Goal: Information Seeking & Learning: Learn about a topic

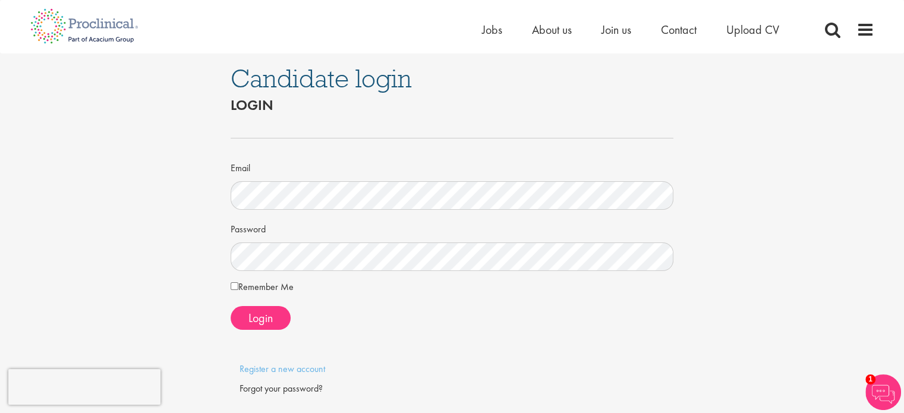
click at [411, 303] on form "Email Password Remember Me Login" at bounding box center [453, 224] width 426 height 211
click at [274, 320] on button "Login" at bounding box center [261, 318] width 60 height 24
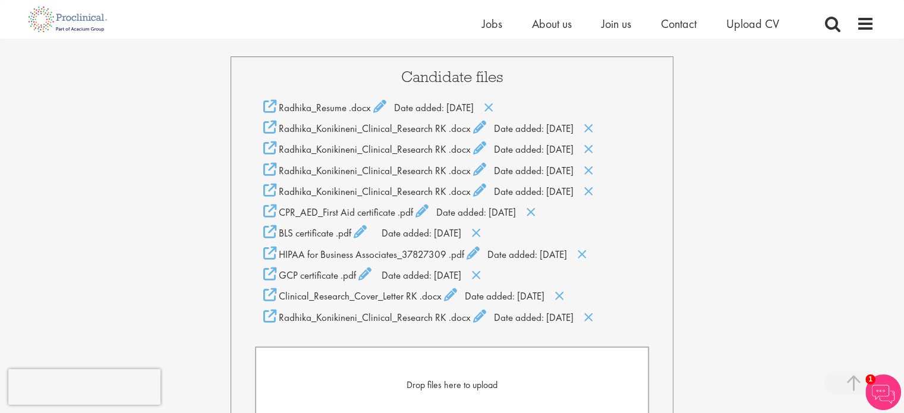
scroll to position [266, 0]
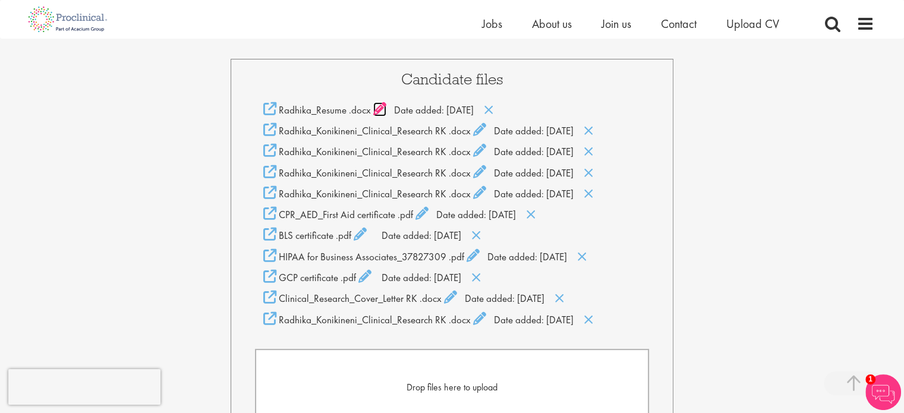
click at [381, 107] on icon at bounding box center [379, 108] width 13 height 13
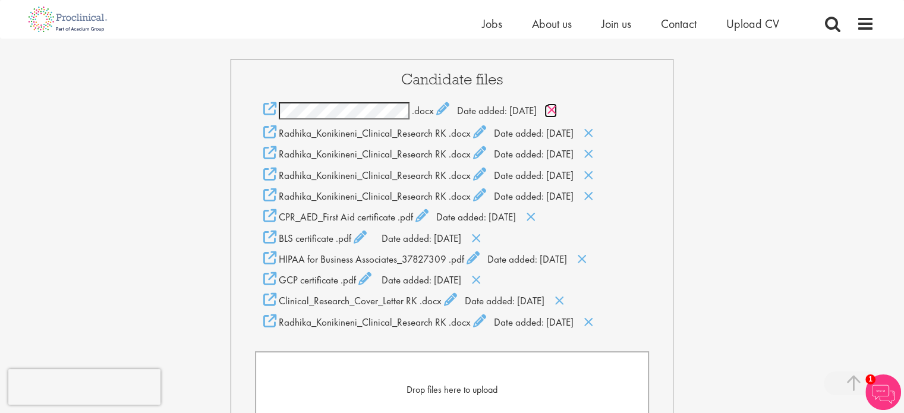
click at [557, 112] on icon at bounding box center [552, 109] width 10 height 13
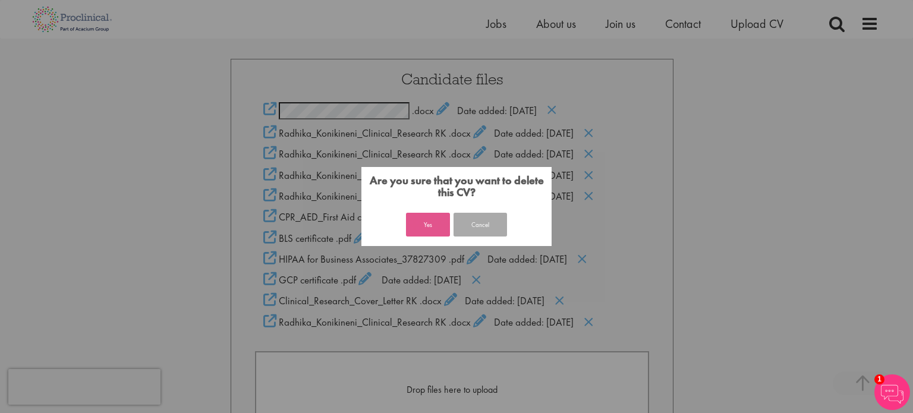
click at [421, 224] on button "Yes" at bounding box center [428, 225] width 44 height 24
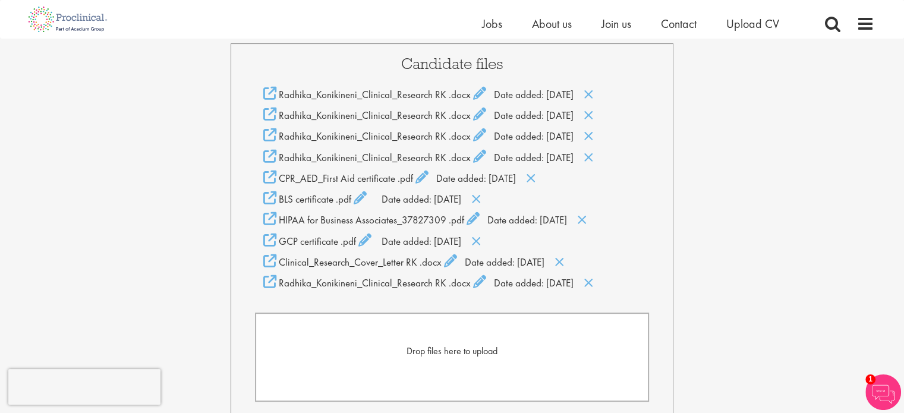
click at [433, 362] on form "Drop files here to upload" at bounding box center [452, 357] width 395 height 89
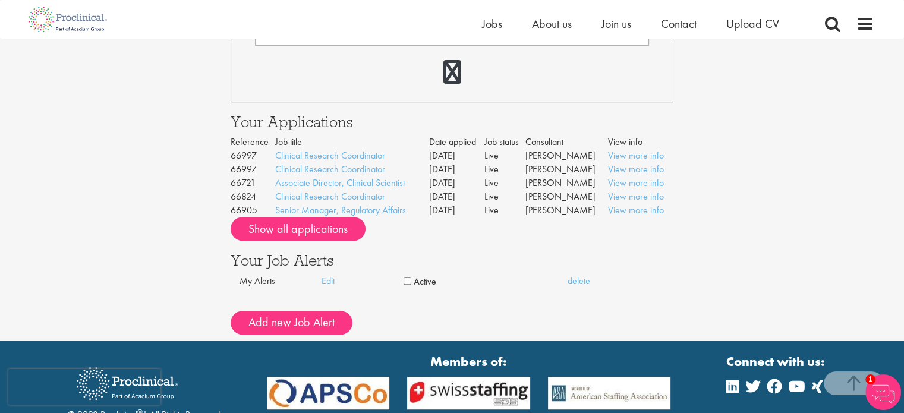
scroll to position [668, 0]
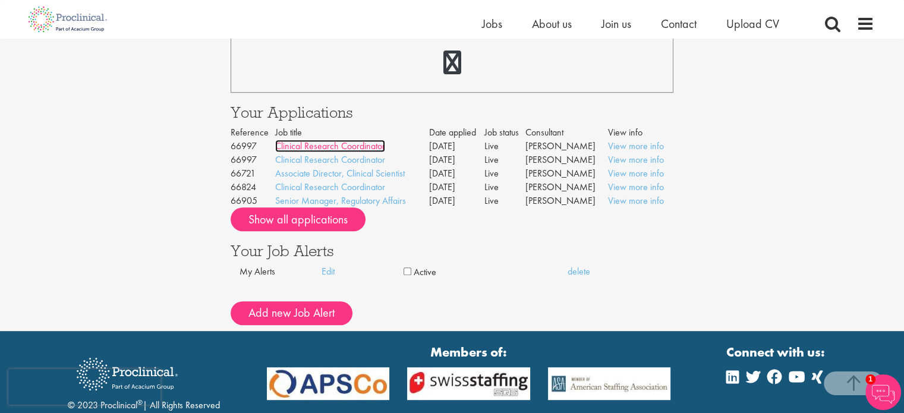
click at [372, 149] on link "Clinical Research Coordinator" at bounding box center [330, 146] width 110 height 12
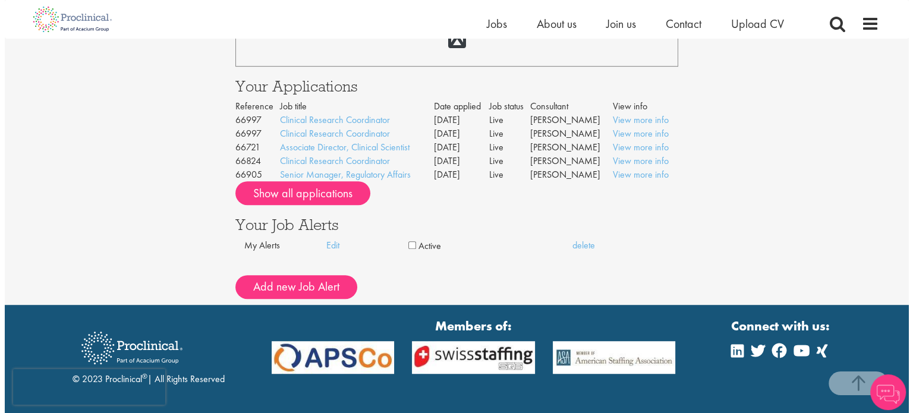
scroll to position [697, 0]
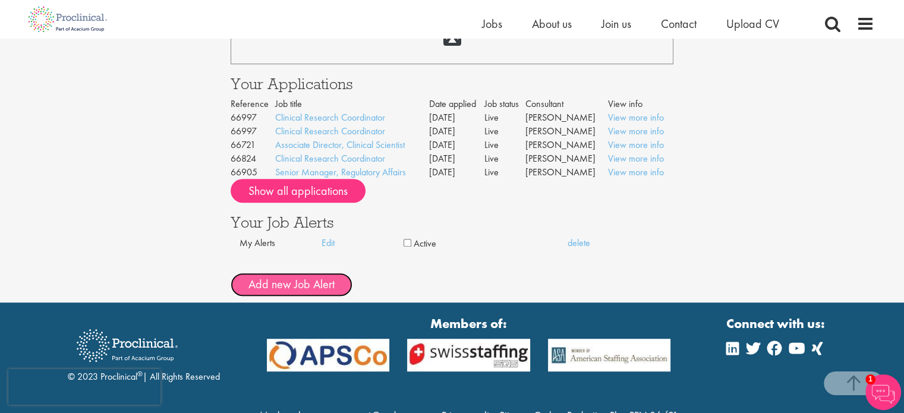
click at [335, 288] on button "Add new Job Alert" at bounding box center [292, 285] width 122 height 24
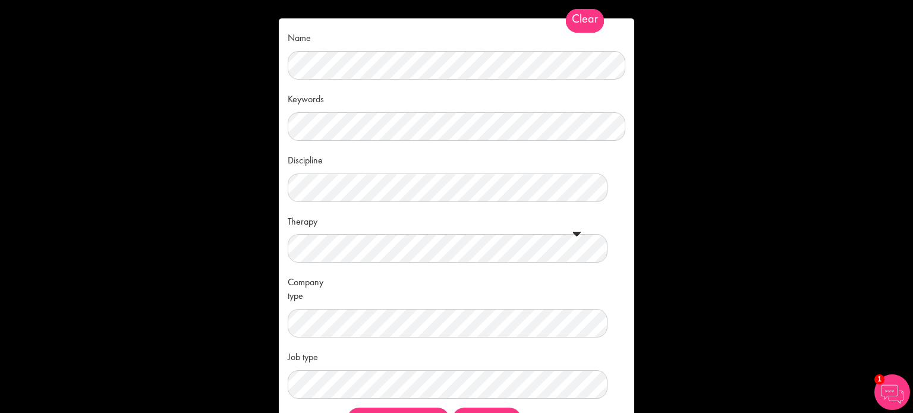
click at [584, 19] on span "Clear" at bounding box center [585, 21] width 38 height 24
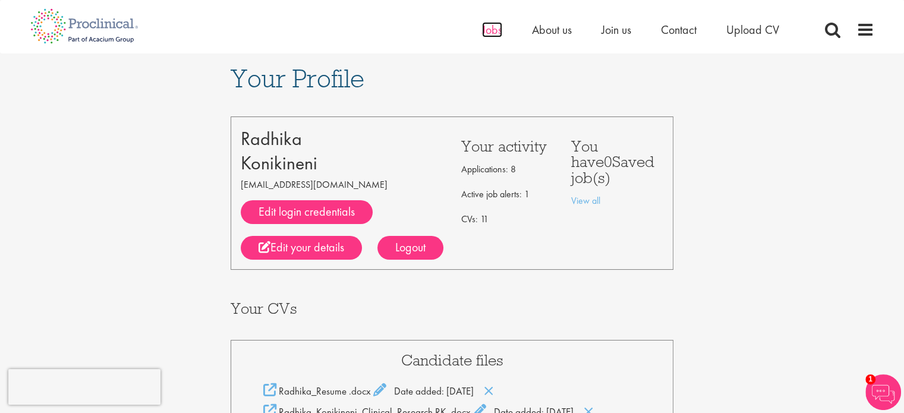
click at [490, 28] on span "Jobs" at bounding box center [492, 29] width 20 height 15
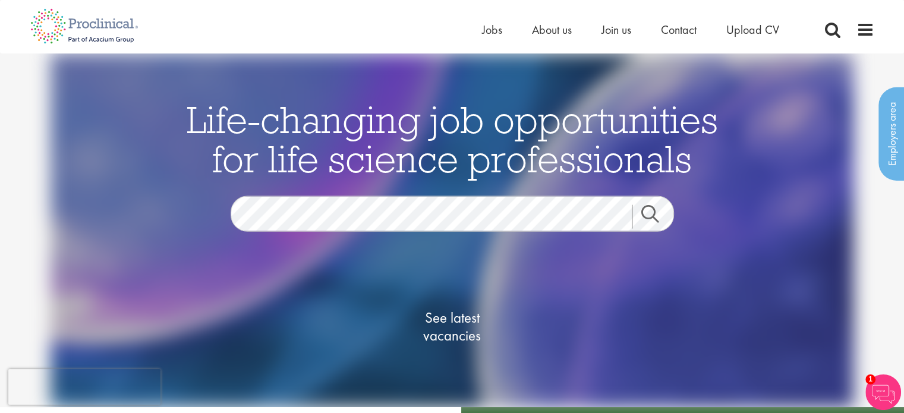
click at [655, 224] on link "Search" at bounding box center [657, 217] width 51 height 24
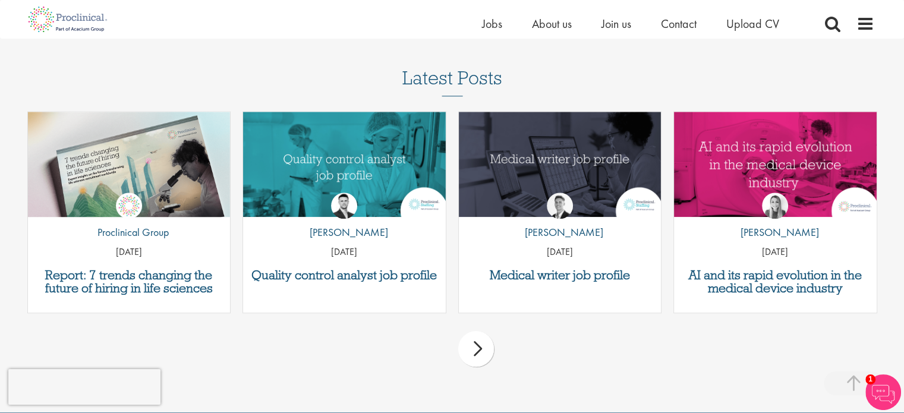
scroll to position [1201, 0]
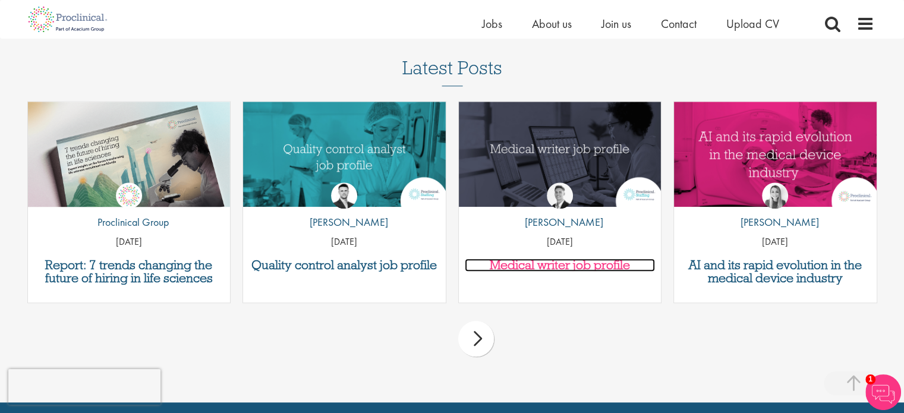
click at [543, 270] on h3 "Medical writer job profile" at bounding box center [560, 265] width 191 height 13
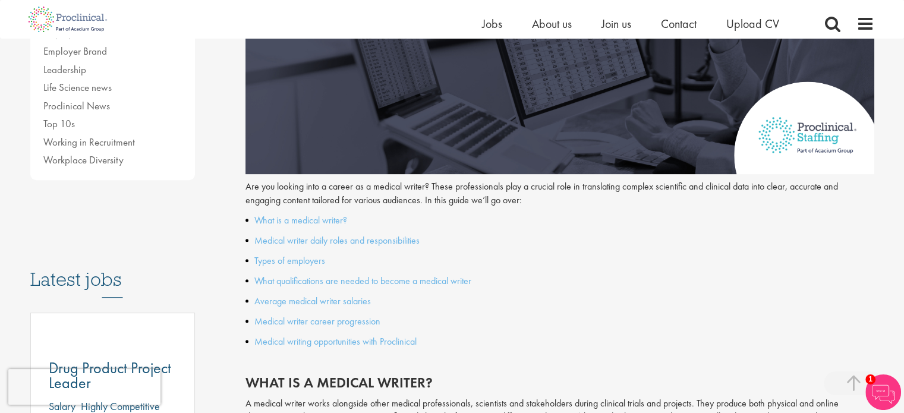
scroll to position [404, 0]
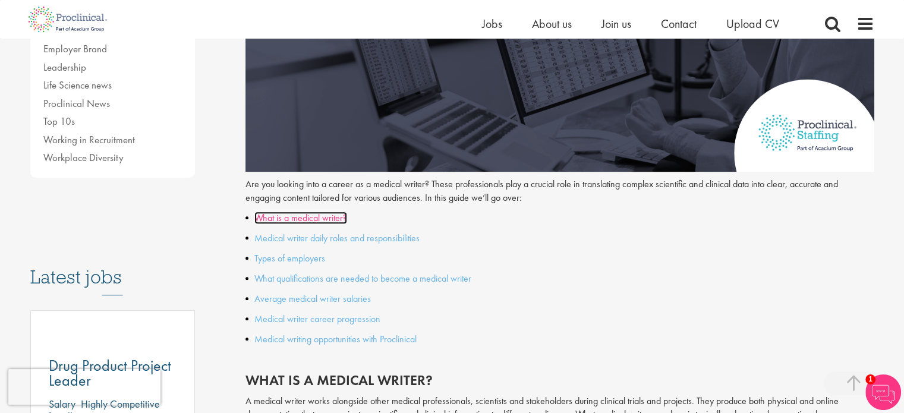
click at [271, 218] on link "What is a medical writer?" at bounding box center [300, 218] width 93 height 12
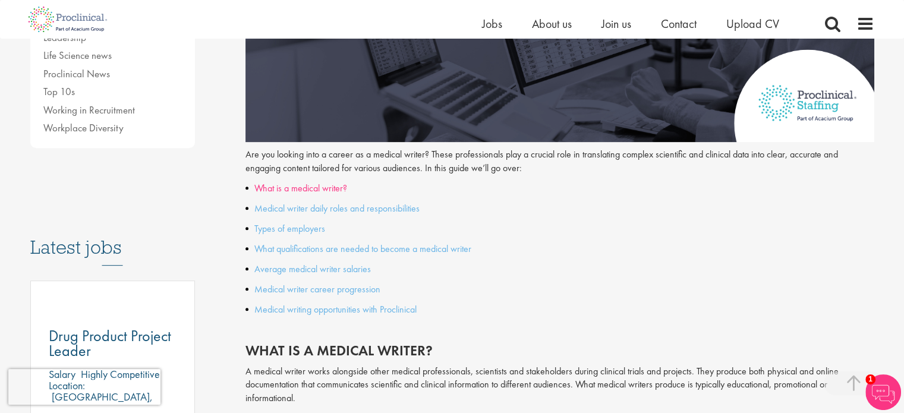
scroll to position [435, 0]
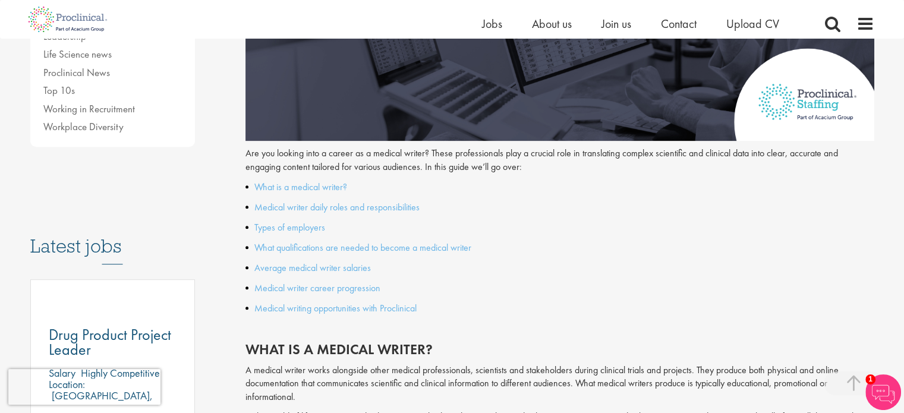
click at [369, 210] on link "Medical writer daily roles and responsibilities" at bounding box center [336, 207] width 165 height 12
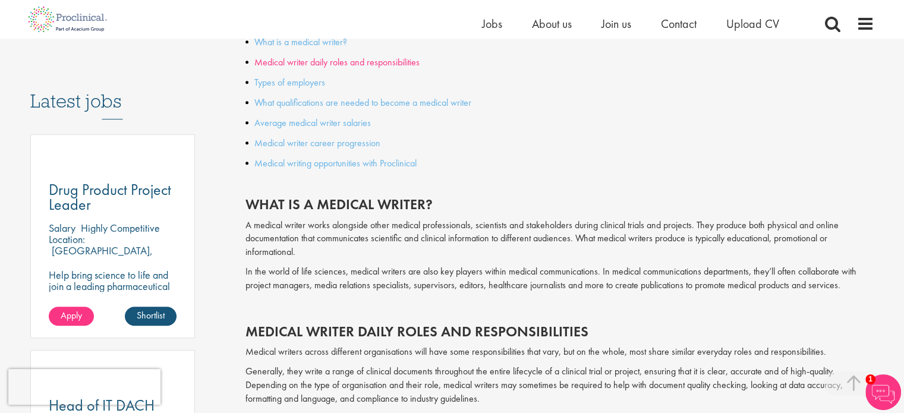
scroll to position [520, 0]
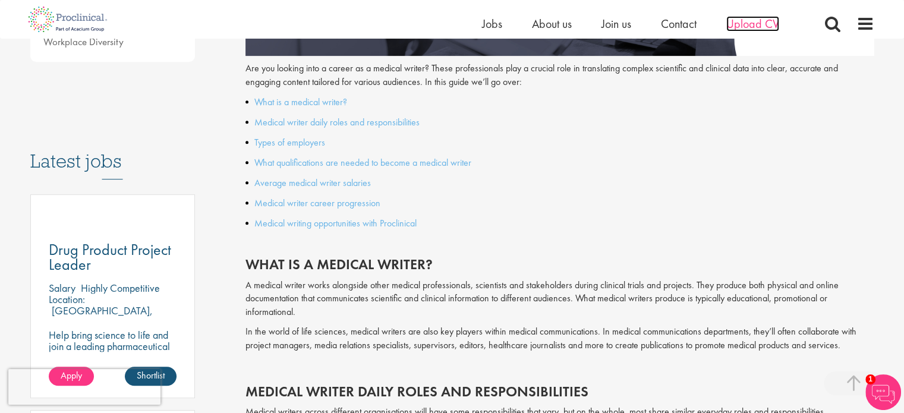
click at [766, 26] on span "Upload CV" at bounding box center [753, 23] width 53 height 15
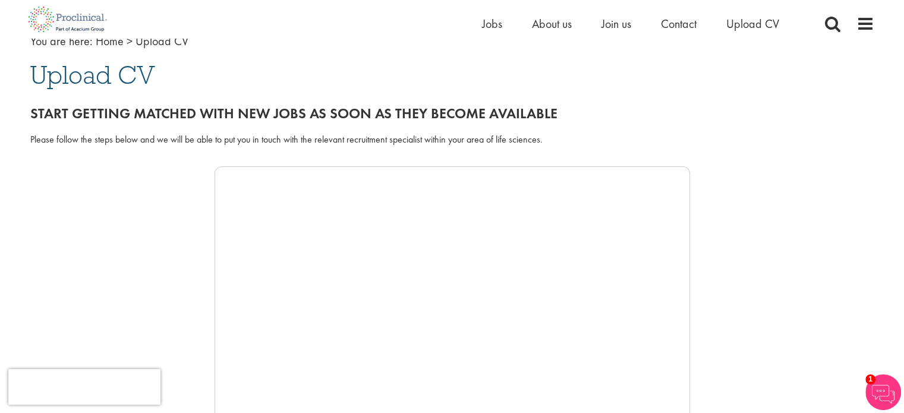
scroll to position [76, 0]
click at [650, 107] on h2 "Start getting matched with new jobs as soon as they become available" at bounding box center [452, 114] width 844 height 15
click at [696, 143] on div "Please follow the steps below and we will be able to put you in touch with the …" at bounding box center [452, 141] width 844 height 14
click at [678, 102] on div "Start getting matched with new jobs as soon as they become available" at bounding box center [452, 111] width 862 height 33
click at [664, 78] on h1 "Upload CV" at bounding box center [452, 76] width 844 height 26
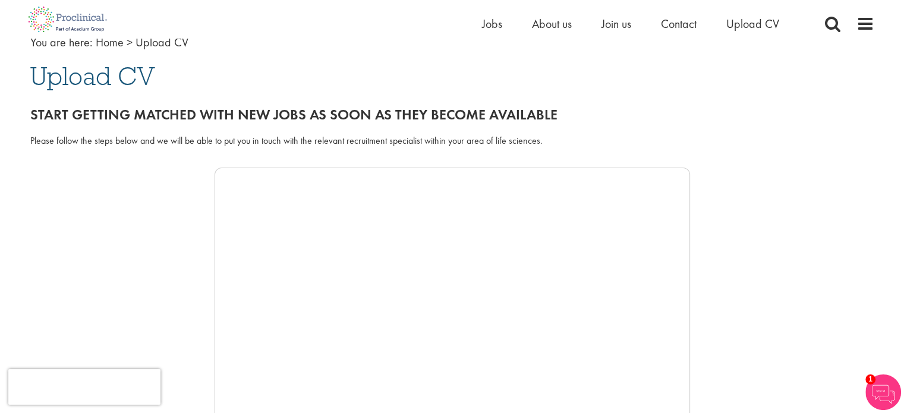
click at [659, 78] on h1 "Upload CV" at bounding box center [452, 76] width 844 height 26
click at [656, 68] on h1 "Upload CV" at bounding box center [452, 76] width 844 height 26
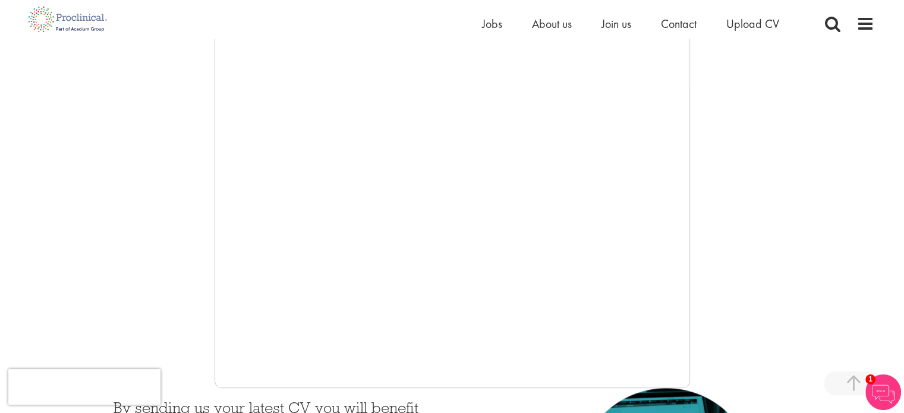
scroll to position [214, 0]
click at [752, 221] on div at bounding box center [452, 208] width 844 height 357
click at [494, 24] on span "Jobs" at bounding box center [492, 23] width 20 height 15
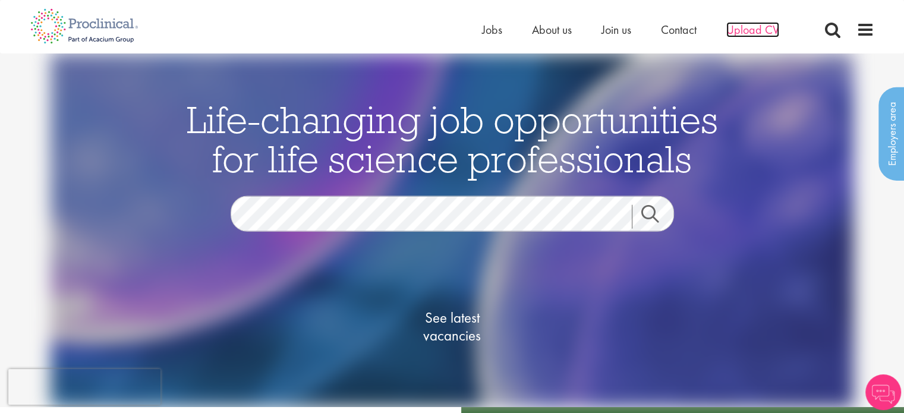
click at [754, 32] on span "Upload CV" at bounding box center [753, 29] width 53 height 15
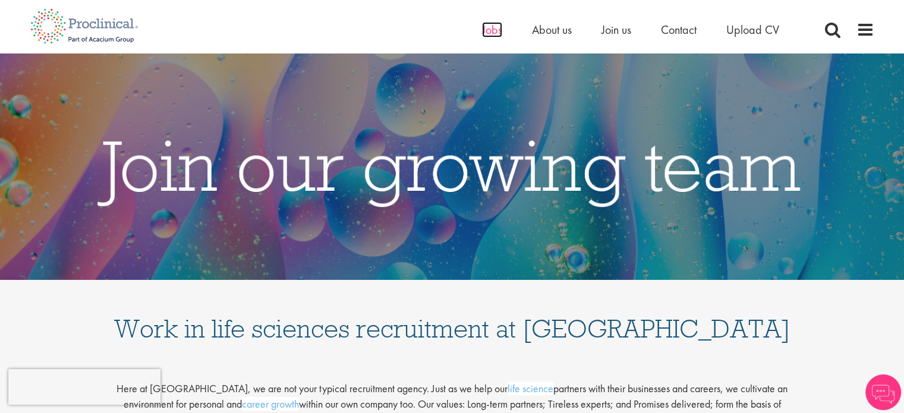
click at [489, 23] on span "Jobs" at bounding box center [492, 29] width 20 height 15
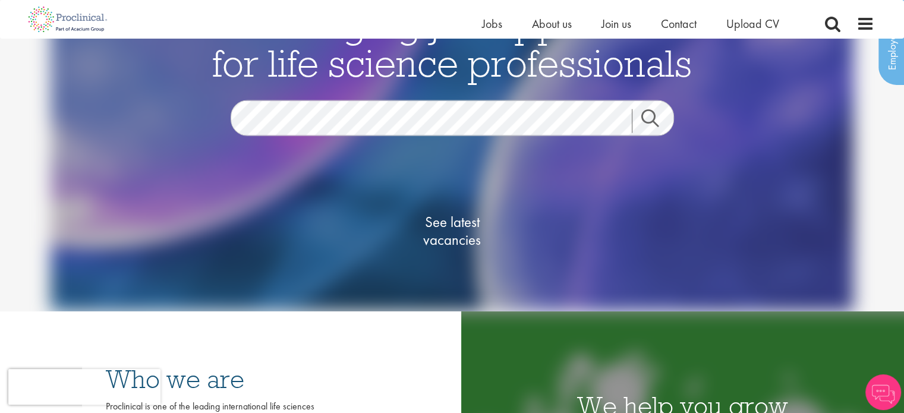
scroll to position [78, 0]
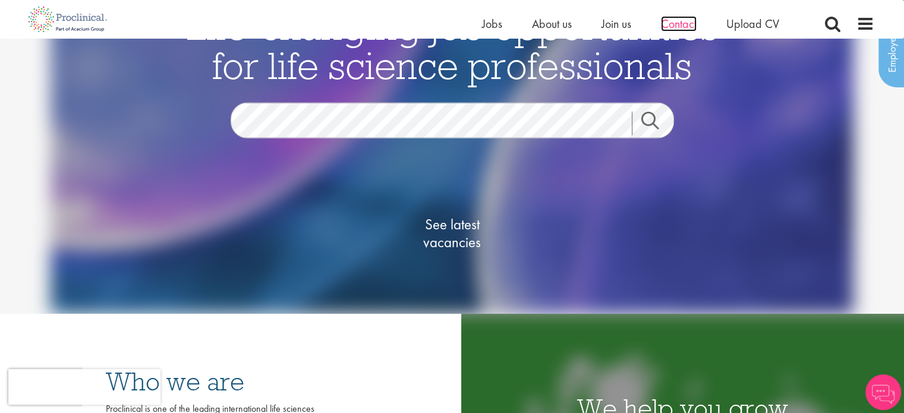
click at [687, 23] on span "Contact" at bounding box center [679, 23] width 36 height 15
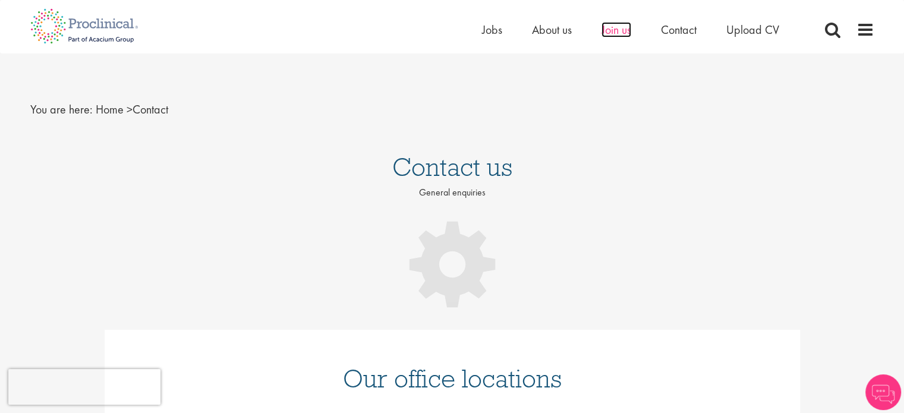
click at [626, 31] on span "Join us" at bounding box center [617, 29] width 30 height 15
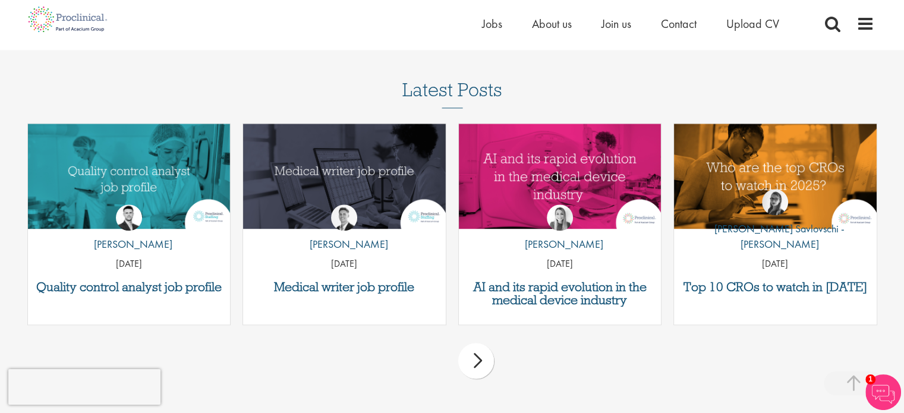
scroll to position [1484, 0]
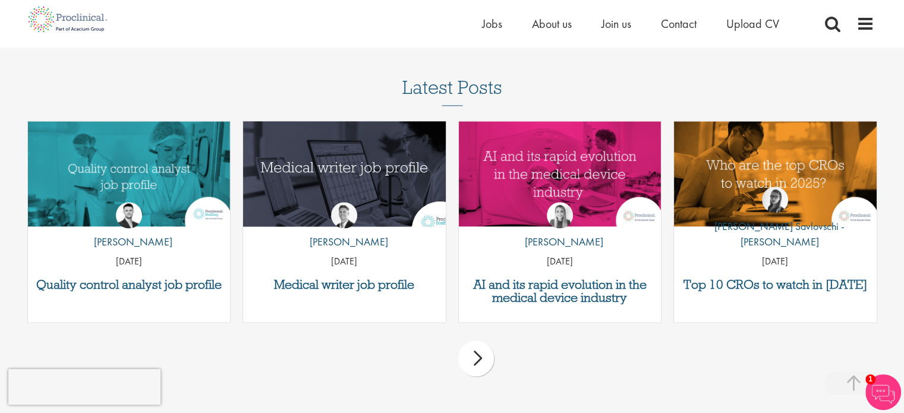
click at [382, 157] on img "Link to a post" at bounding box center [344, 174] width 243 height 126
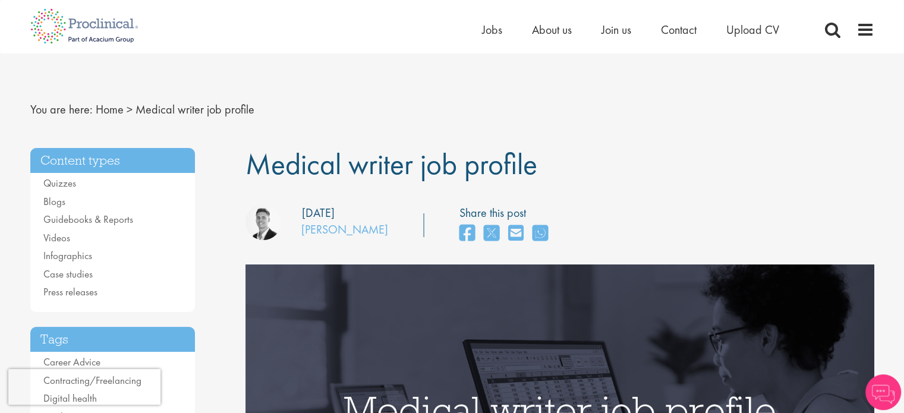
scroll to position [2, 0]
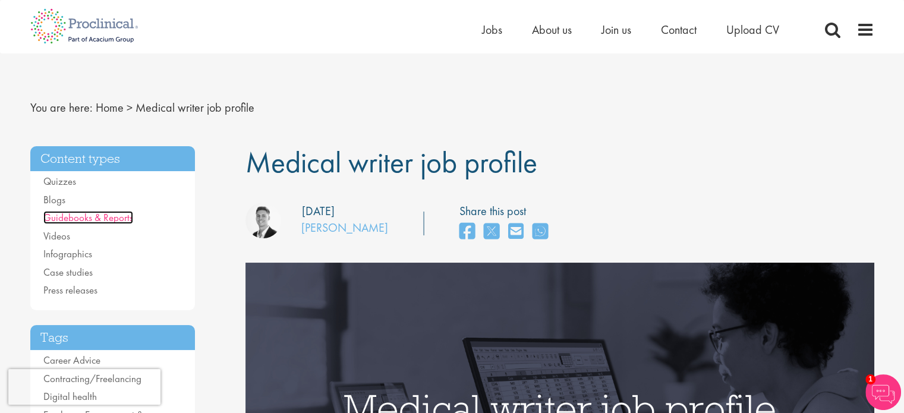
click at [75, 213] on link "Guidebooks & Reports" at bounding box center [88, 217] width 90 height 13
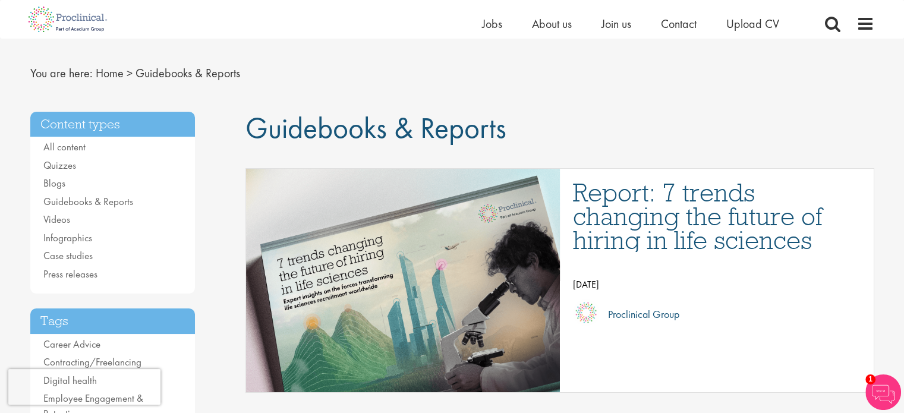
scroll to position [21, 0]
click at [56, 219] on link "Videos" at bounding box center [56, 219] width 27 height 13
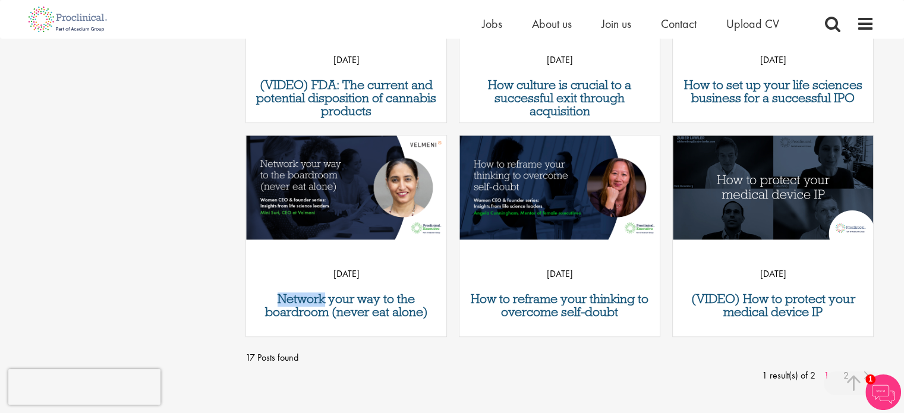
scroll to position [947, 0]
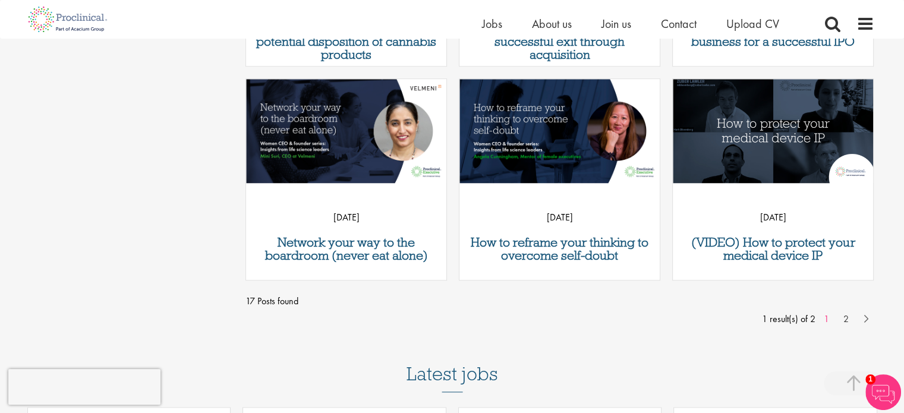
scroll to position [1004, 0]
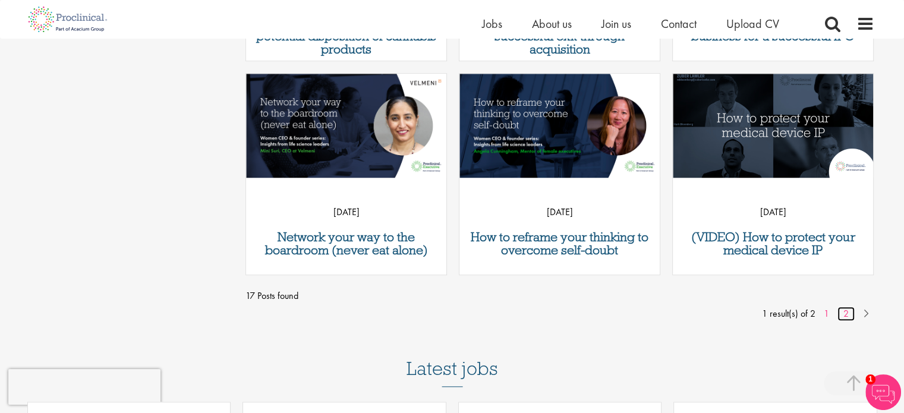
click at [846, 313] on link "2" at bounding box center [846, 314] width 17 height 14
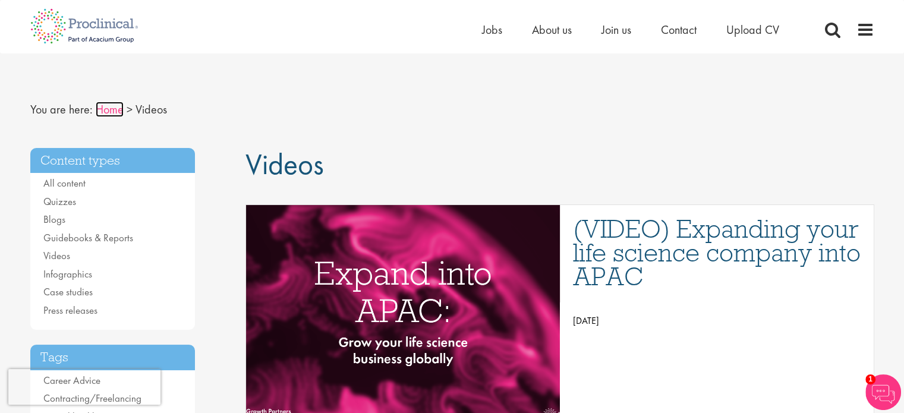
click at [105, 107] on link "Home" at bounding box center [110, 109] width 28 height 15
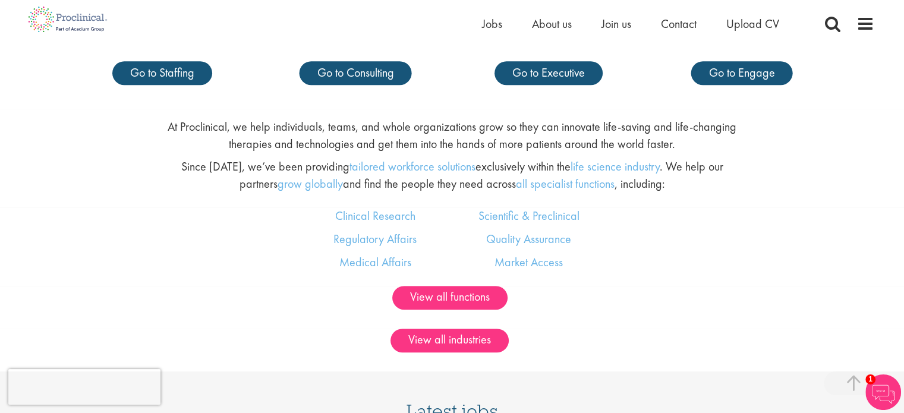
scroll to position [640, 0]
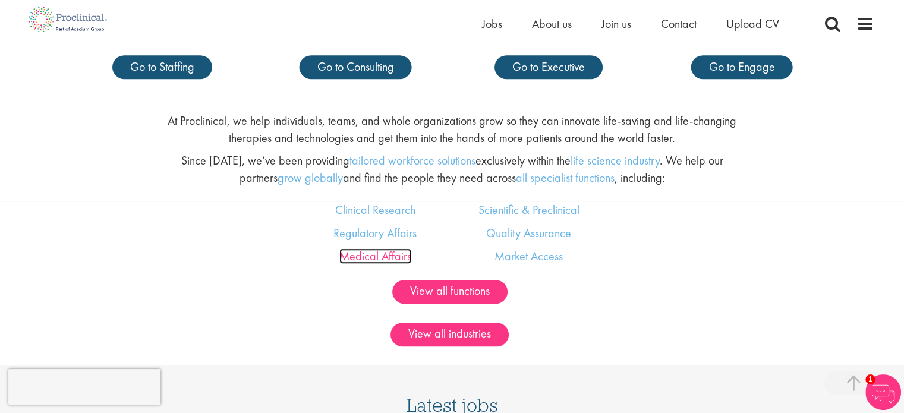
click at [363, 263] on link "Medical Affairs" at bounding box center [376, 256] width 72 height 15
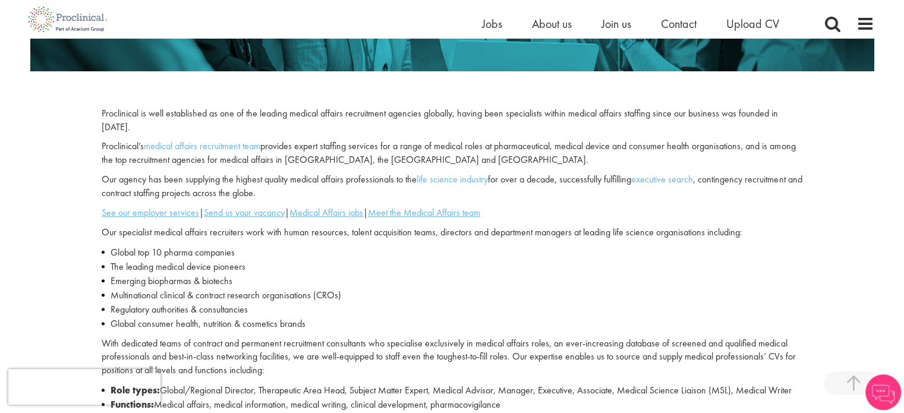
scroll to position [326, 0]
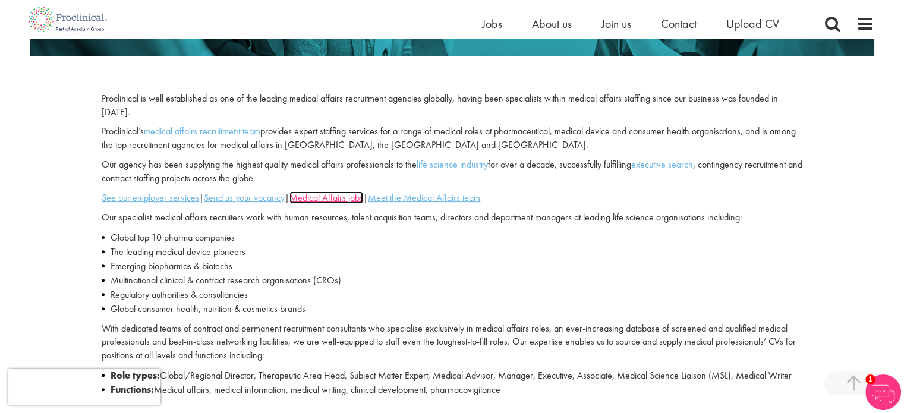
click at [325, 200] on u "Medical Affairs jobs" at bounding box center [327, 197] width 74 height 12
click at [135, 200] on u "See our employer services" at bounding box center [151, 197] width 98 height 12
